Goal: Transaction & Acquisition: Purchase product/service

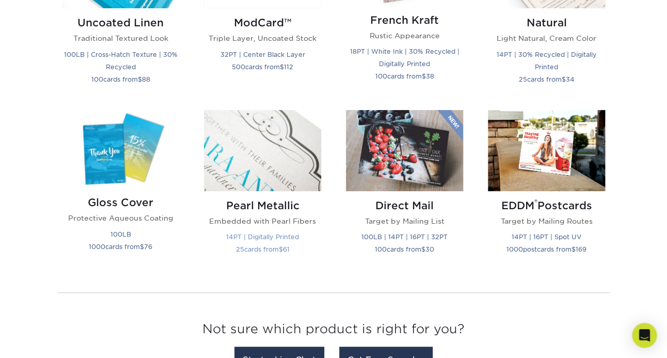
scroll to position [1336, 0]
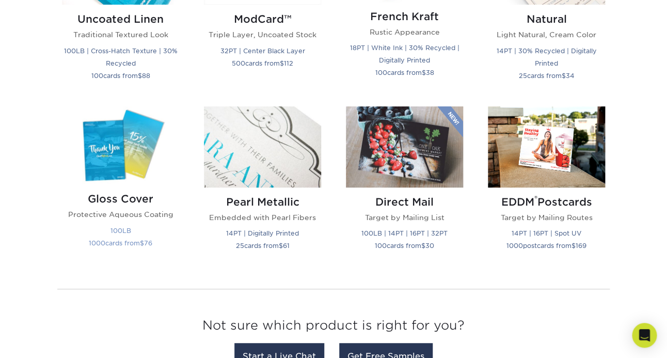
click at [129, 201] on h2 "Gloss Cover" at bounding box center [120, 199] width 117 height 12
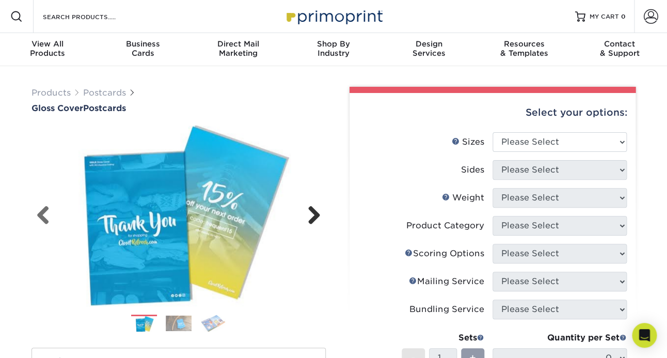
click at [314, 215] on link "Next" at bounding box center [310, 216] width 21 height 21
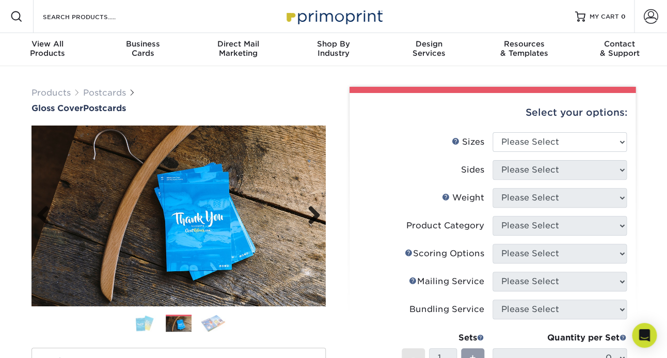
click at [313, 214] on link "Next" at bounding box center [310, 216] width 21 height 21
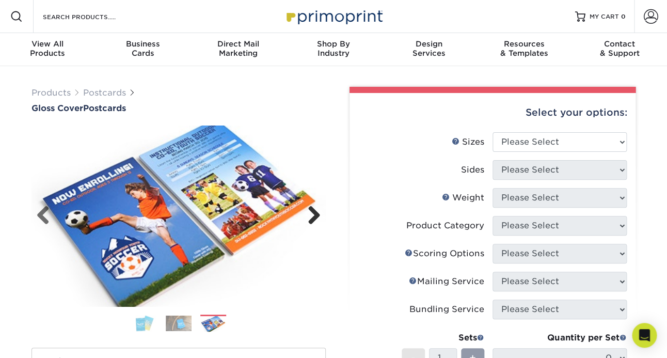
click at [313, 214] on link "Next" at bounding box center [310, 216] width 21 height 21
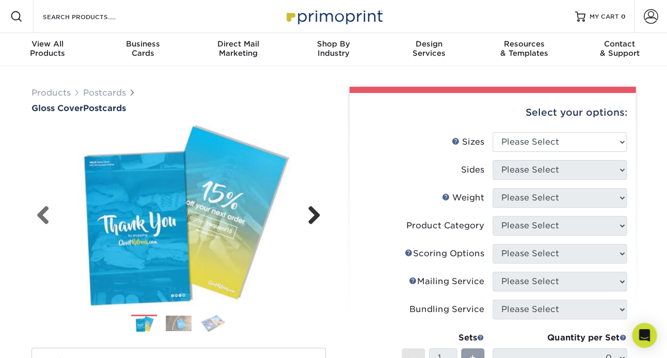
scroll to position [12, 0]
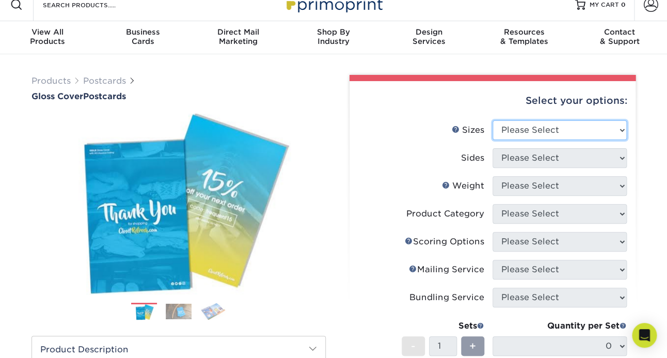
select select "5.00x7.00"
click option "5" x 7"" at bounding box center [0, 0] width 0 height 0
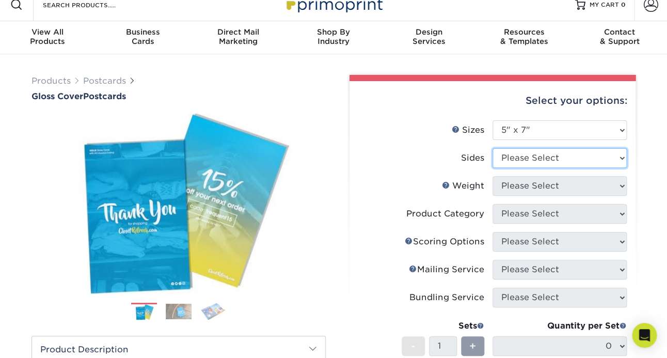
select select "13abbda7-1d64-4f25-8bb2-c179b224825d"
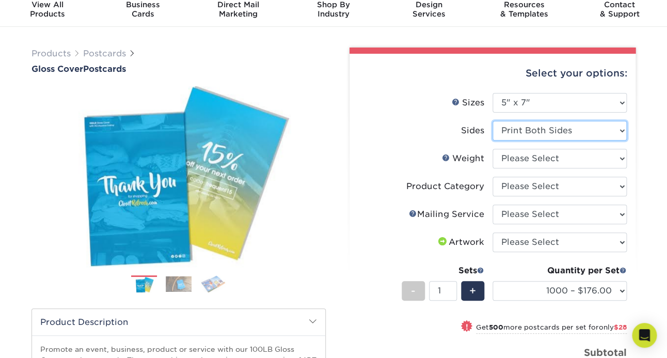
scroll to position [38, 0]
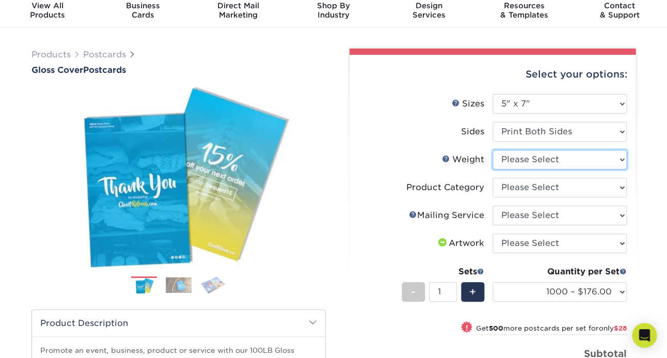
select select "100LB"
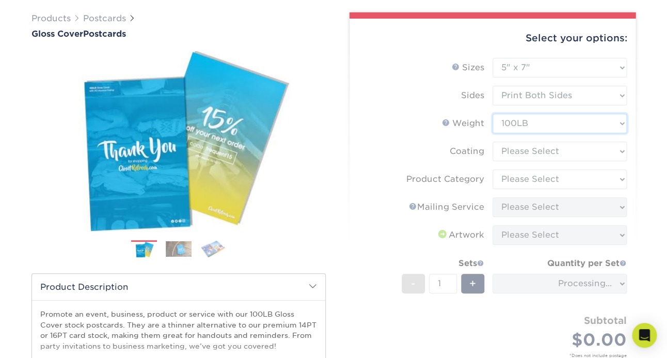
scroll to position [78, 0]
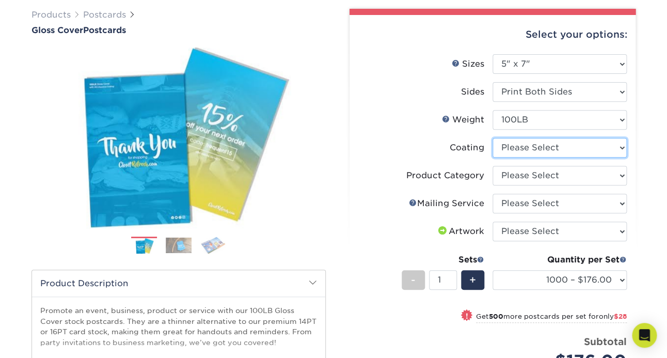
select select "d41dab50-ff65-4f4f-bb17-2afe4d36ae33"
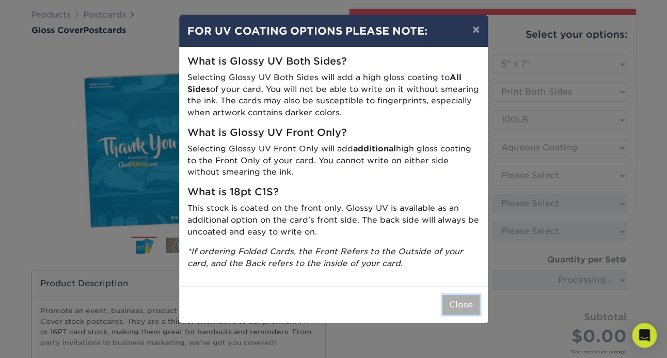
click at [465, 307] on button "Close" at bounding box center [461, 305] width 37 height 20
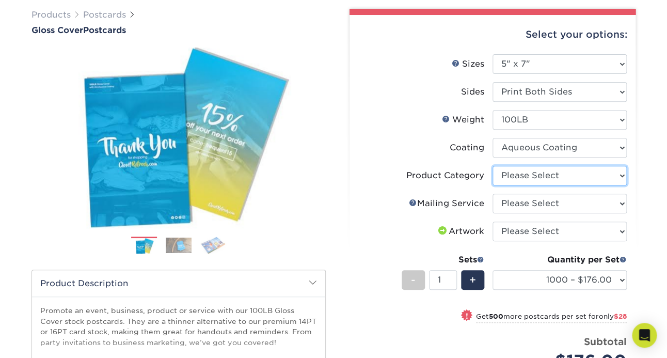
select select "9b7272e0-d6c8-4c3c-8e97-d3a1bcdab858"
click option "Postcards" at bounding box center [0, 0] width 0 height 0
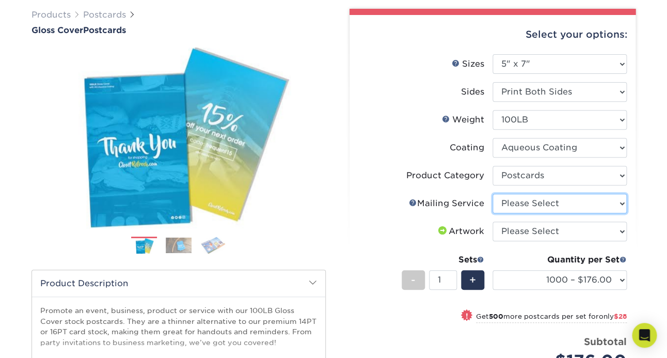
select select "3e5e9bdd-d78a-4c28-a41d-fe1407925ca6"
click option "No Direct Mailing Service" at bounding box center [0, 0] width 0 height 0
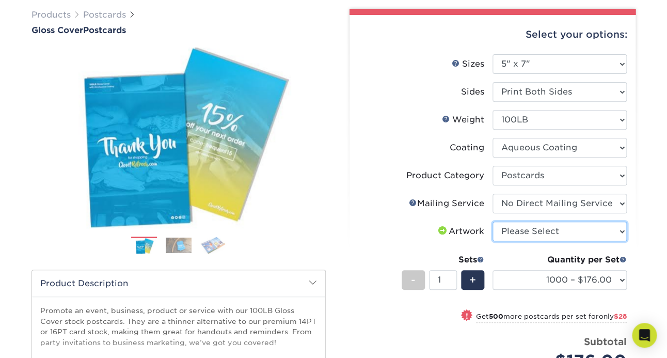
select select "upload"
click option "I will upload files" at bounding box center [0, 0] width 0 height 0
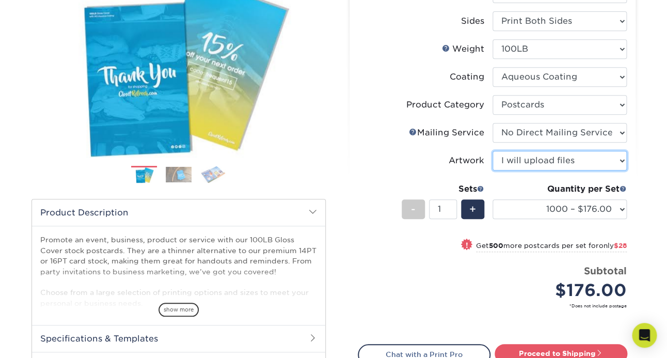
scroll to position [147, 0]
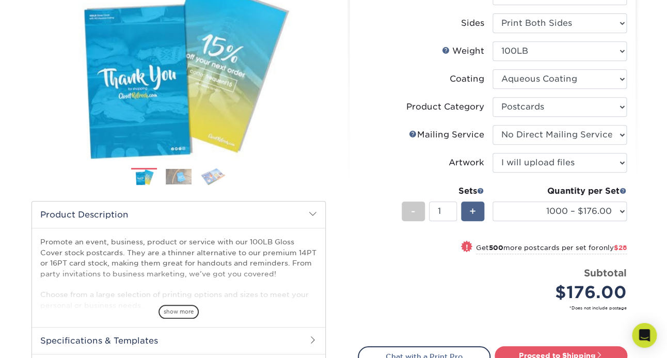
click at [473, 208] on span "+" at bounding box center [472, 210] width 7 height 15
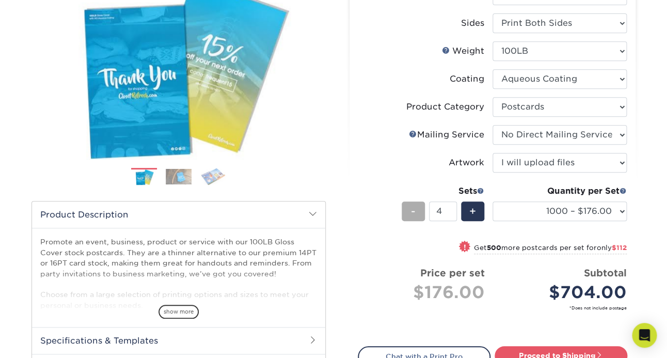
click at [409, 210] on div "-" at bounding box center [413, 211] width 23 height 20
type input "1"
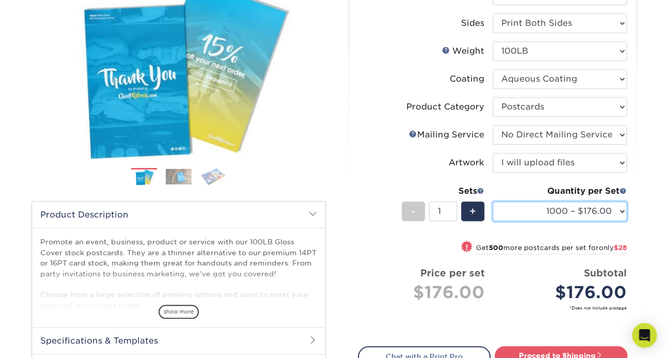
select select "5000 – $431.00"
click option "5000 – $431.00" at bounding box center [0, 0] width 0 height 0
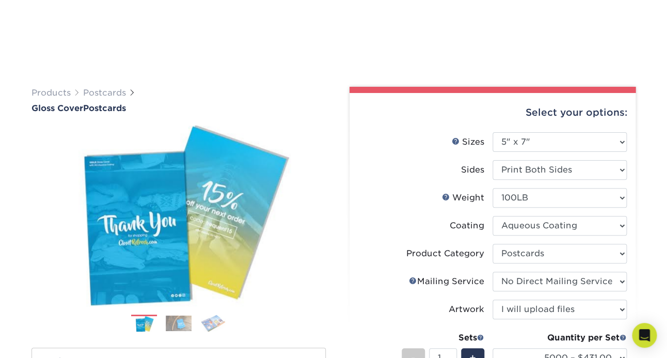
scroll to position [78, 0]
